Goal: Navigation & Orientation: Find specific page/section

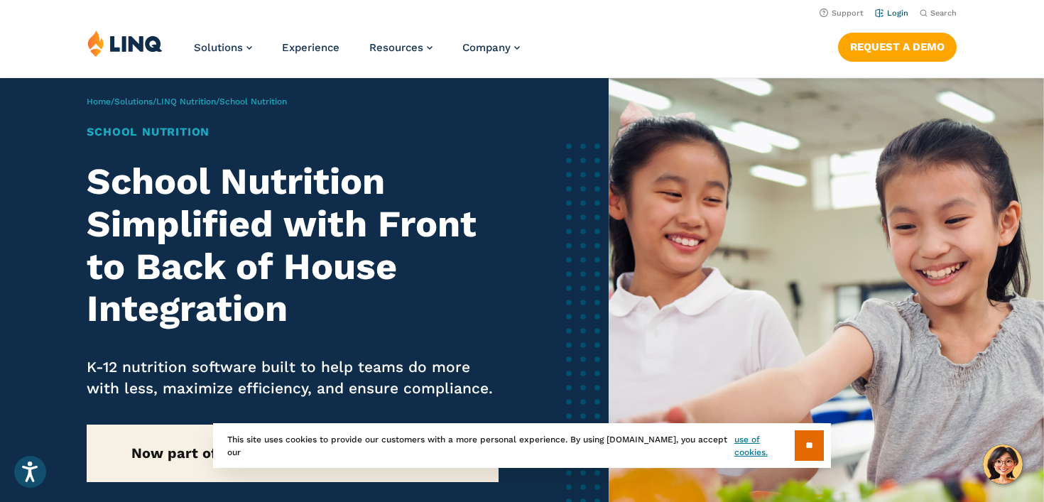
click at [900, 11] on link "Login" at bounding box center [891, 13] width 33 height 9
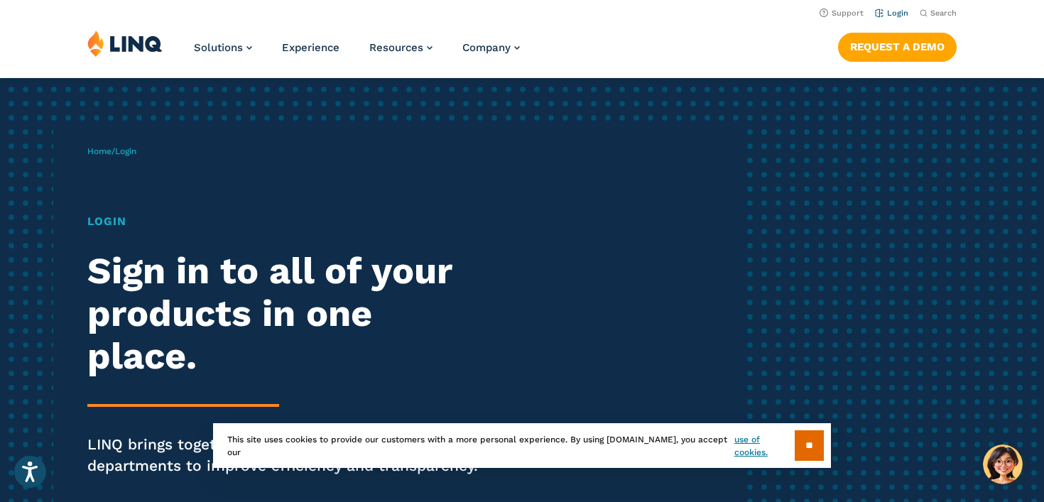
click at [894, 12] on link "Login" at bounding box center [891, 13] width 33 height 9
click at [813, 452] on input "**" at bounding box center [808, 445] width 29 height 31
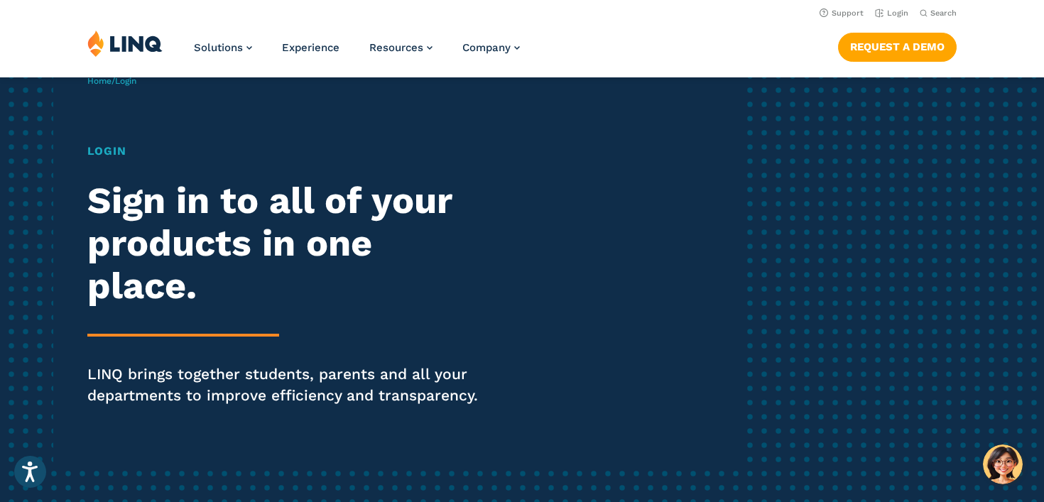
scroll to position [5, 0]
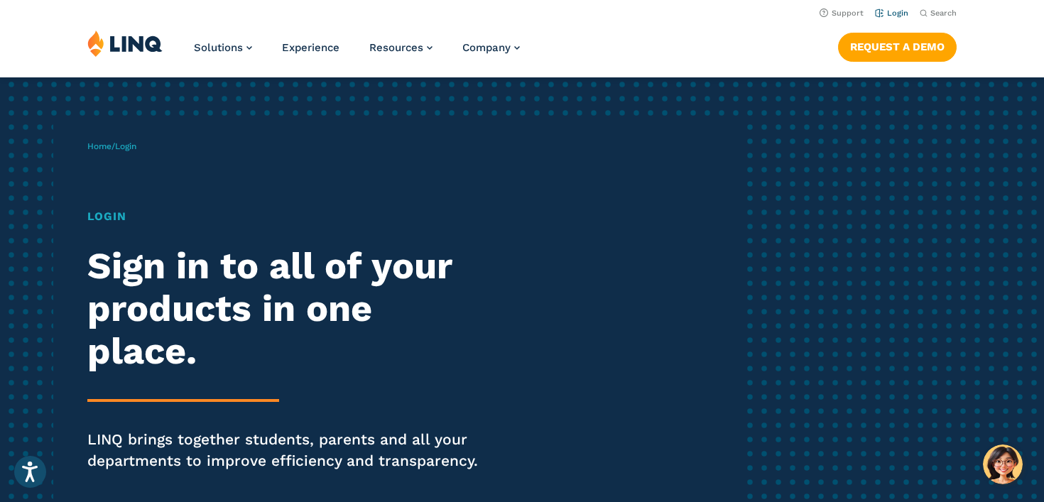
click at [891, 13] on link "Login" at bounding box center [891, 13] width 33 height 9
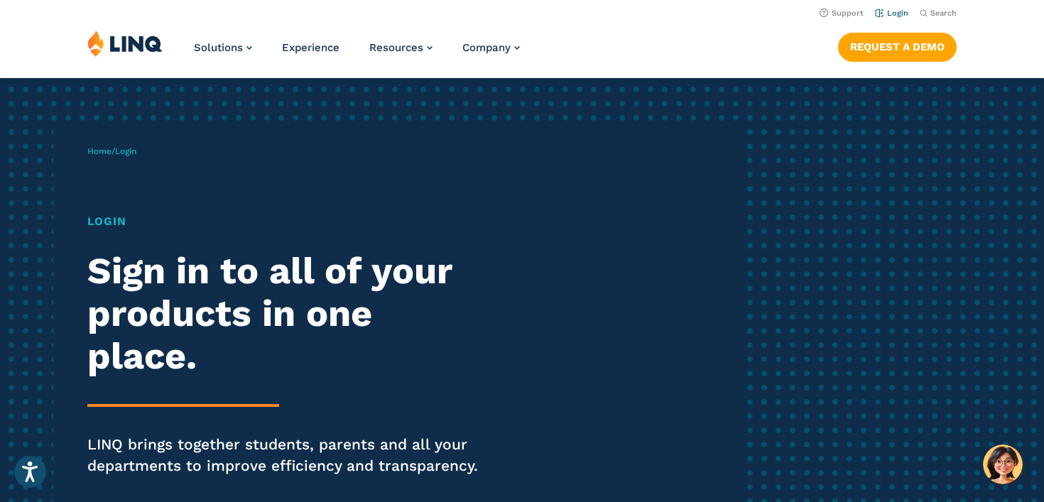
click at [896, 13] on link "Login" at bounding box center [891, 13] width 33 height 9
click at [892, 16] on link "Login" at bounding box center [891, 13] width 33 height 9
click at [108, 222] on h1 "Login" at bounding box center [288, 221] width 402 height 17
click at [164, 304] on h2 "Sign in to all of your products in one place." at bounding box center [288, 313] width 402 height 127
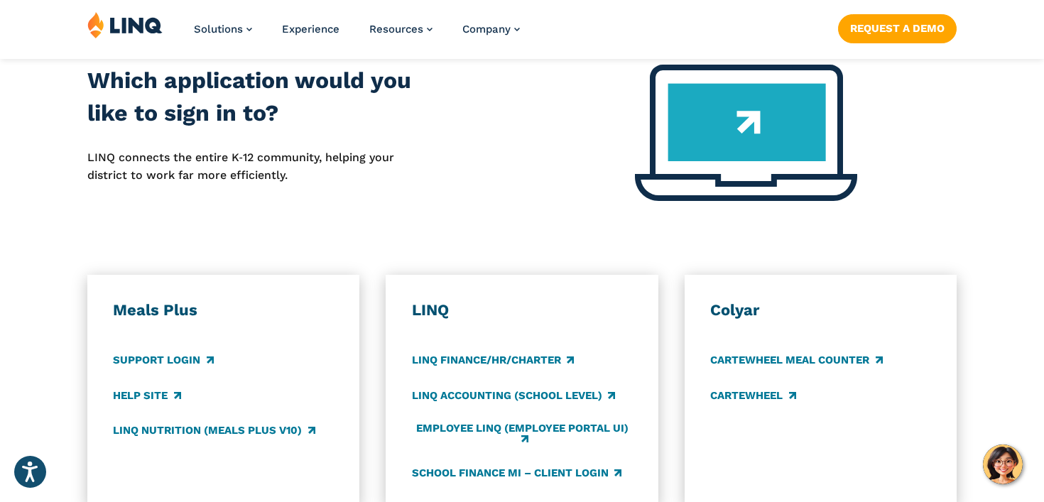
scroll to position [628, 0]
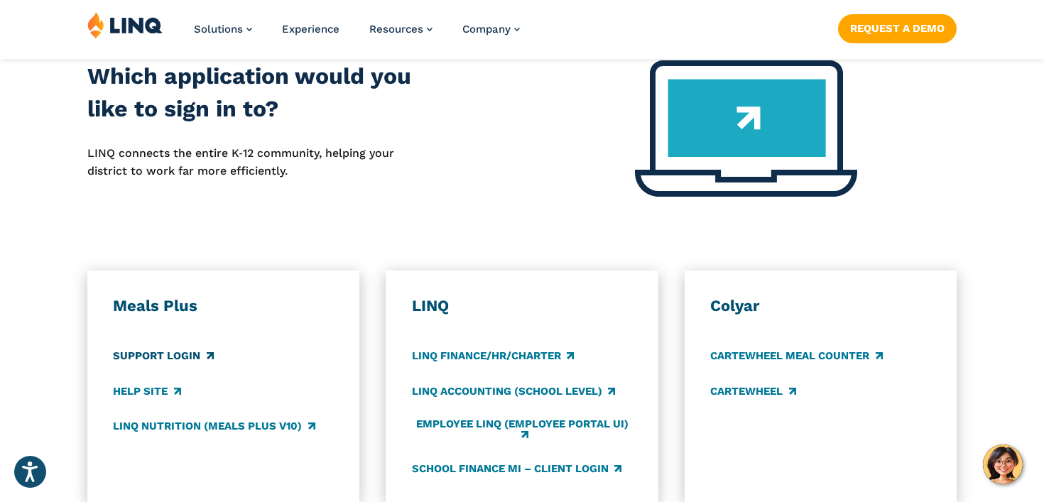
click at [155, 353] on link "Support Login" at bounding box center [163, 357] width 100 height 16
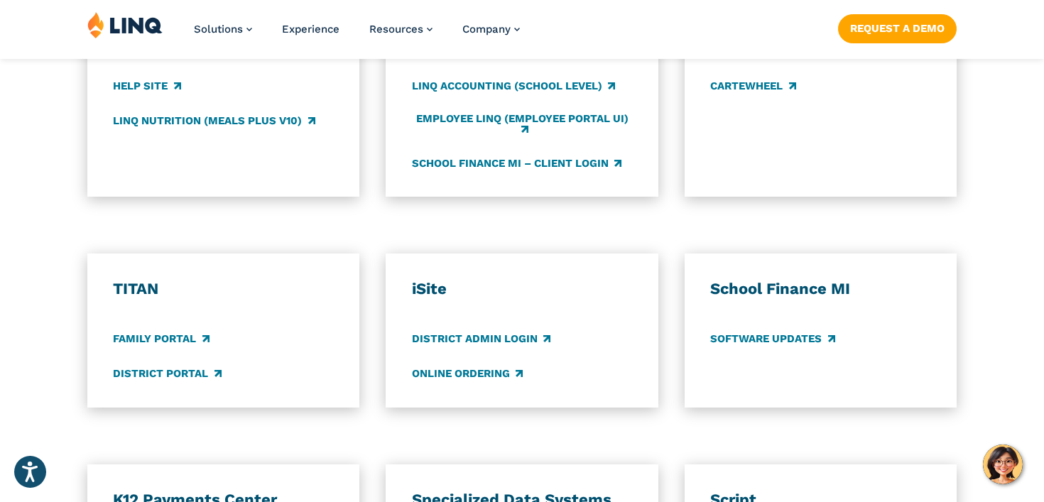
scroll to position [934, 0]
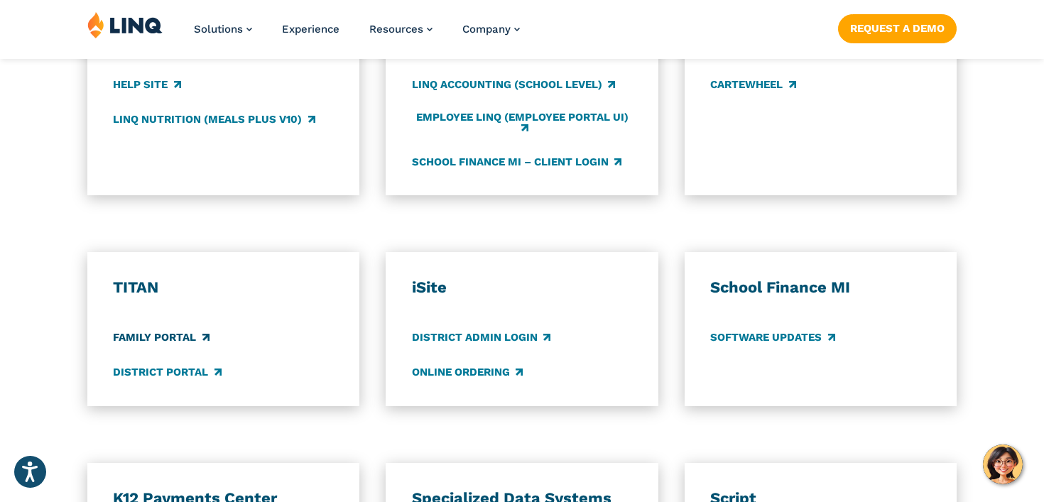
click at [176, 338] on link "Family Portal" at bounding box center [161, 338] width 96 height 16
